Goal: Transaction & Acquisition: Purchase product/service

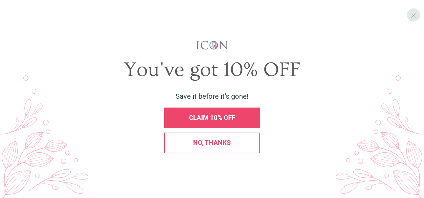
click at [413, 13] on span "X" at bounding box center [413, 15] width 6 height 9
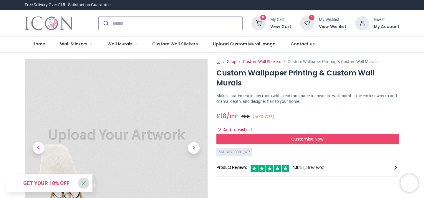
scroll to position [0, 0]
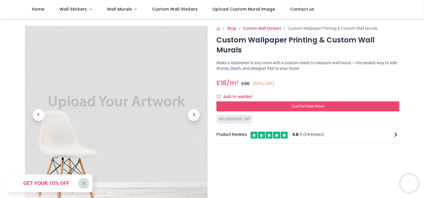
click at [324, 77] on div "£ 18 18.0 /m² GBP £ 36 (50% OFF) £ 36.00 Not Available For Sale" at bounding box center [307, 81] width 183 height 11
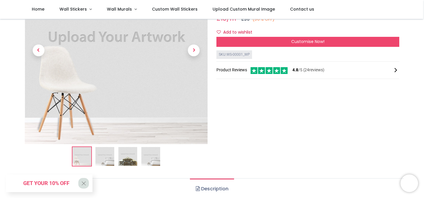
scroll to position [0, 0]
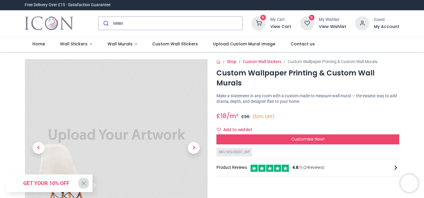
click at [365, 109] on div "£ 18 18.0 /m² GBP £ 36 (50% OFF) £ 36.00 Not Available For Sale" at bounding box center [307, 114] width 183 height 11
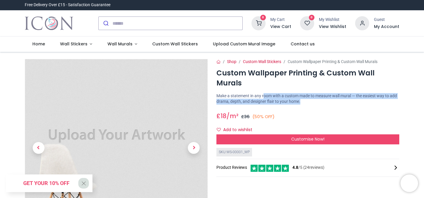
drag, startPoint x: 317, startPoint y: 90, endPoint x: 265, endPoint y: 87, distance: 52.1
click at [265, 93] on p "Make a statement in any room with a custom made to measure wall mural — the eas…" at bounding box center [307, 98] width 183 height 11
click at [277, 93] on p "Make a statement in any room with a custom made to measure wall mural — the eas…" at bounding box center [307, 98] width 183 height 11
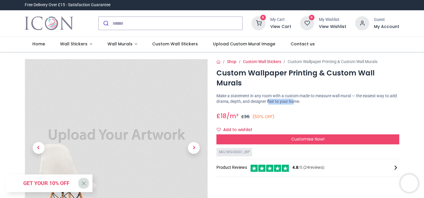
drag, startPoint x: 305, startPoint y: 90, endPoint x: 279, endPoint y: 90, distance: 25.6
click at [279, 93] on p "Make a statement in any room with a custom made to measure wall mural — the eas…" at bounding box center [307, 98] width 183 height 11
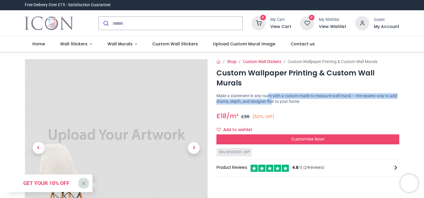
drag, startPoint x: 270, startPoint y: 88, endPoint x: 282, endPoint y: 89, distance: 11.5
click at [282, 93] on p "Make a statement in any room with a custom made to measure wall mural — the eas…" at bounding box center [307, 98] width 183 height 11
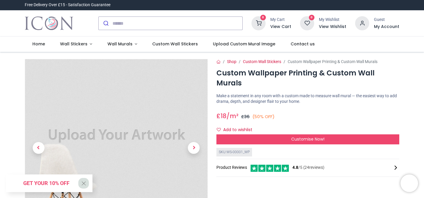
click at [302, 93] on p "Make a statement in any room with a custom made to measure wall mural — the eas…" at bounding box center [307, 98] width 183 height 11
click at [350, 82] on div "Shop Custom Wall Stickers Custom Wallpaper Printing & Custom Wall Murals Custom…" at bounding box center [307, 164] width 191 height 210
click at [329, 93] on p "Make a statement in any room with a custom made to measure wall mural — the eas…" at bounding box center [307, 98] width 183 height 11
drag, startPoint x: 314, startPoint y: 92, endPoint x: 241, endPoint y: 92, distance: 73.0
click at [241, 93] on p "Make a statement in any room with a custom made to measure wall mural — the eas…" at bounding box center [307, 98] width 183 height 11
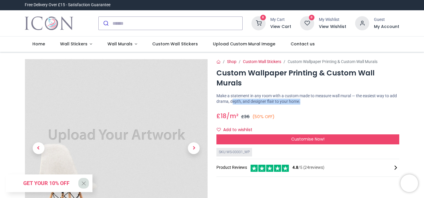
click at [241, 93] on p "Make a statement in any room with a custom made to measure wall mural — the eas…" at bounding box center [307, 98] width 183 height 11
click at [314, 97] on div "Shop Custom Wall Stickers Custom Wallpaper Printing & Custom Wall Murals Custom…" at bounding box center [307, 164] width 191 height 210
